Goal: Information Seeking & Learning: Learn about a topic

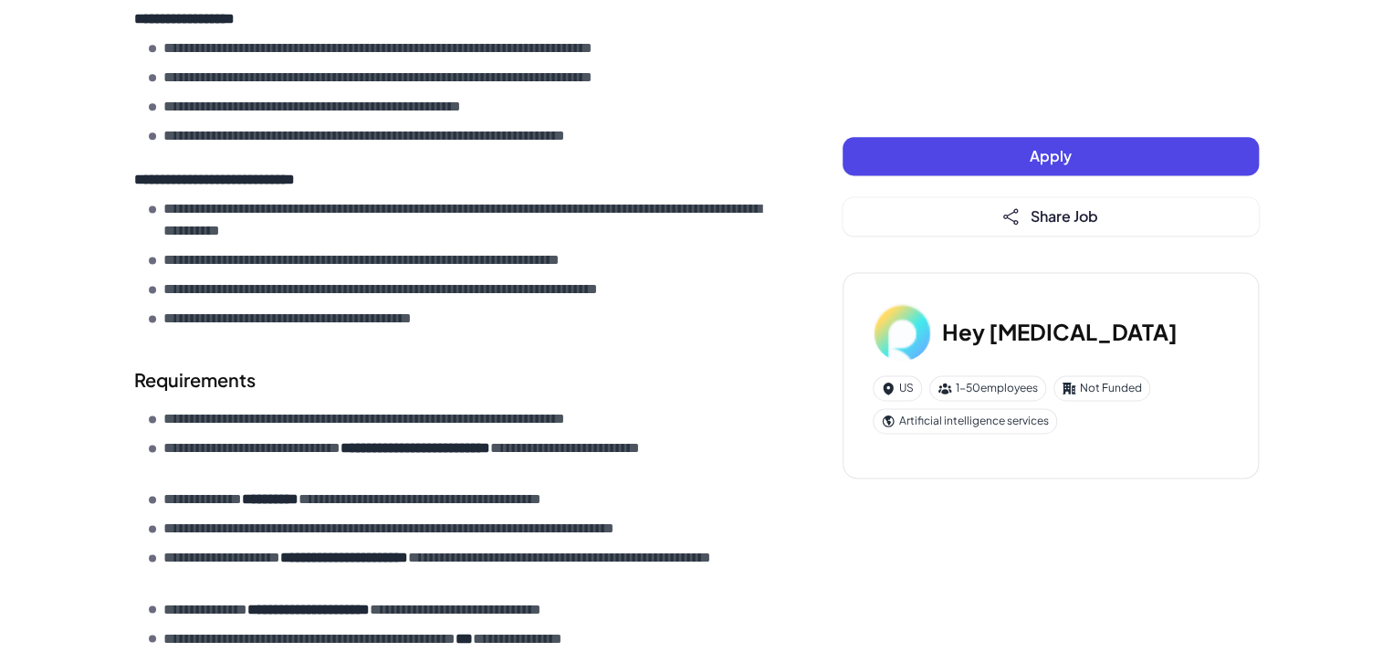
scroll to position [1556, 0]
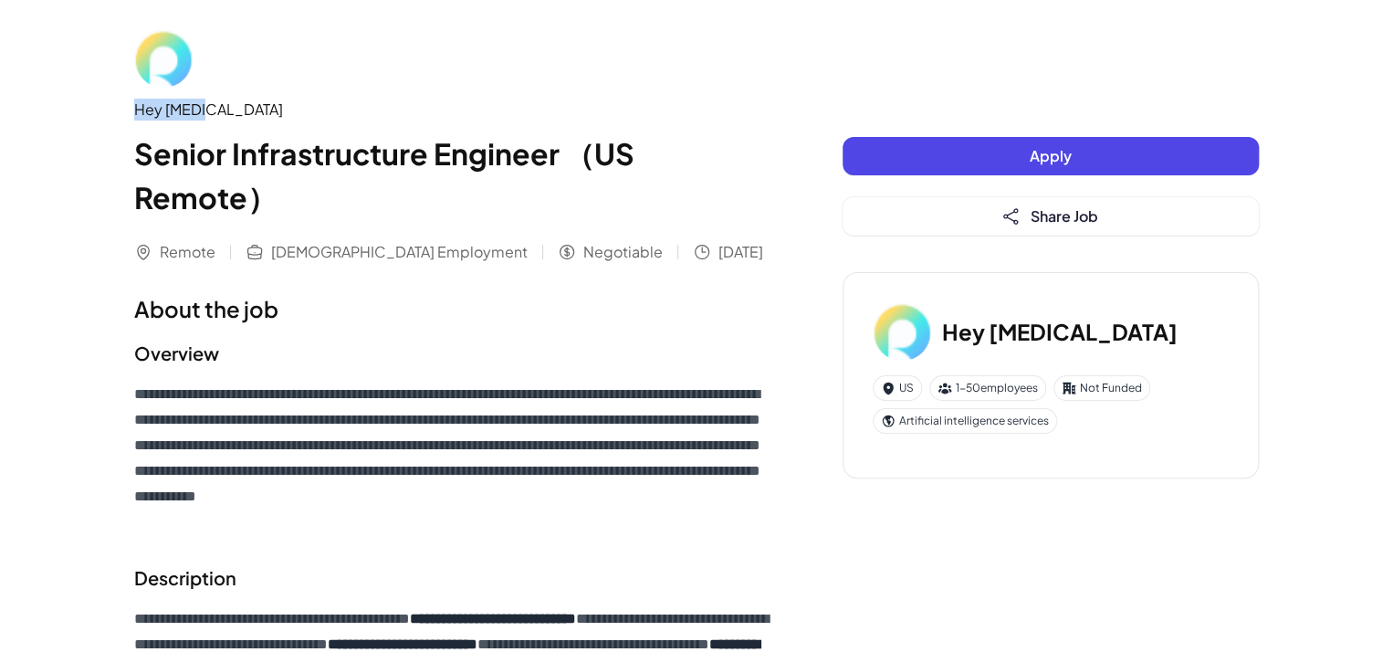
drag, startPoint x: 205, startPoint y: 114, endPoint x: 128, endPoint y: 115, distance: 76.7
copy div "Hey [MEDICAL_DATA]"
